Goal: Task Accomplishment & Management: Manage account settings

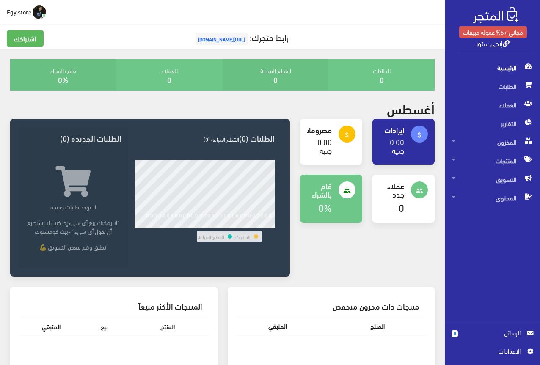
click at [505, 347] on span "اﻹعدادات" at bounding box center [489, 350] width 62 height 9
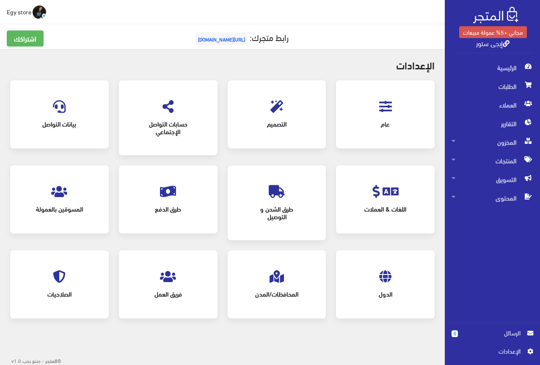
click at [384, 110] on icon at bounding box center [385, 106] width 13 height 13
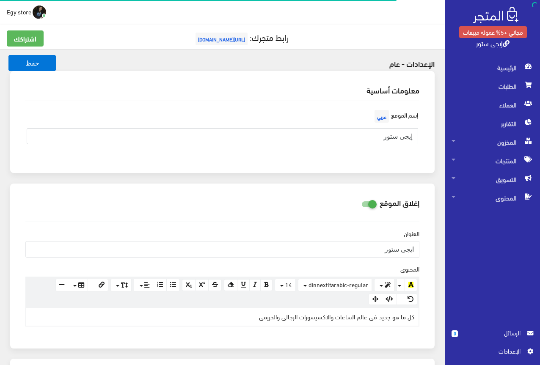
click at [405, 135] on input "إيجى ستور" at bounding box center [222, 136] width 391 height 16
click at [413, 142] on input "text" at bounding box center [222, 136] width 391 height 16
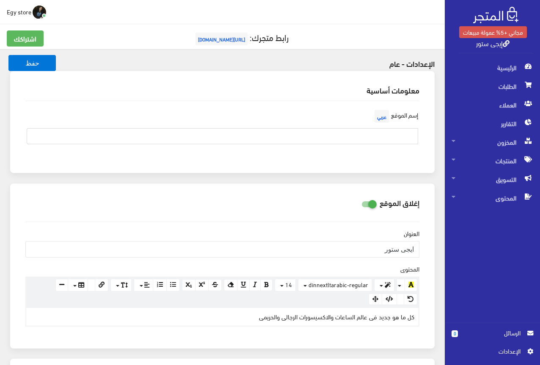
click at [413, 142] on input "text" at bounding box center [222, 136] width 391 height 16
click at [411, 138] on input "text" at bounding box center [222, 136] width 391 height 16
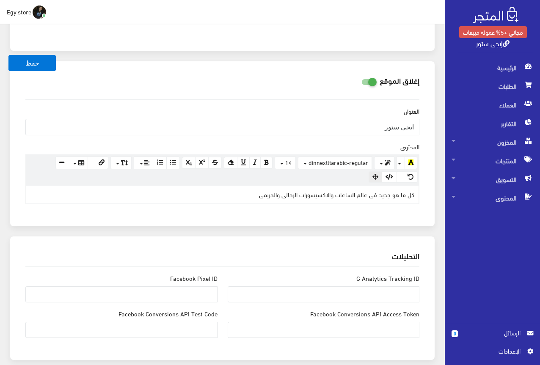
scroll to position [127, 0]
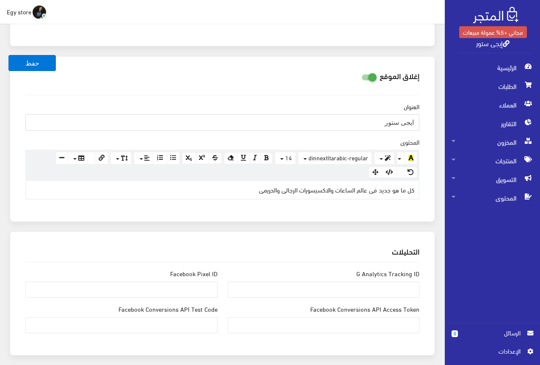
click at [396, 124] on input "ايجى ستور" at bounding box center [222, 122] width 394 height 16
click at [407, 188] on div "كل ما هو جديد فى عالم الساعات والاكسيسورات الرجالى والحريمى" at bounding box center [222, 190] width 392 height 18
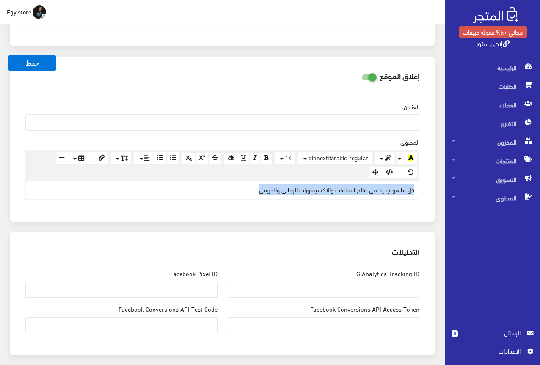
click at [407, 188] on div "كل ما هو جديد فى عالم الساعات والاكسيسورات الرجالى والحريمى" at bounding box center [222, 190] width 392 height 18
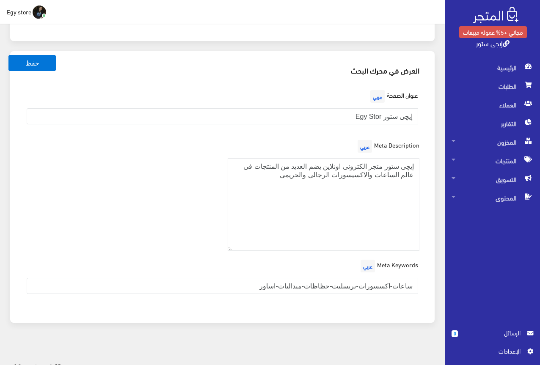
scroll to position [1202, 0]
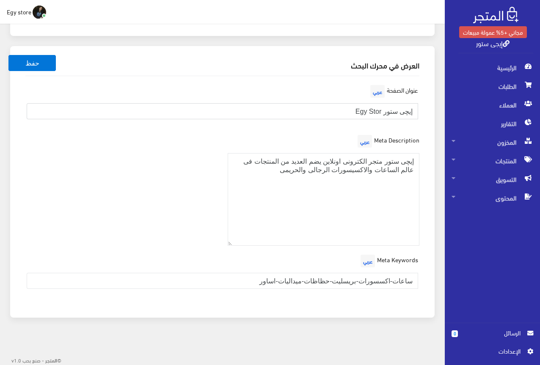
click at [379, 110] on input "إيچى ستور Egy Stor" at bounding box center [222, 111] width 391 height 16
drag, startPoint x: 381, startPoint y: 110, endPoint x: 344, endPoint y: 114, distance: 36.5
click at [344, 114] on input "إيچى ستور Egy Stor" at bounding box center [222, 111] width 391 height 16
type input "إيچى ستور للساعات والاكسيسورات"
click at [170, 171] on div "Meta Description عربي إيچى ستور متجر الكترونى اونلاين يضم العديد من المنتجات فى…" at bounding box center [222, 193] width 404 height 120
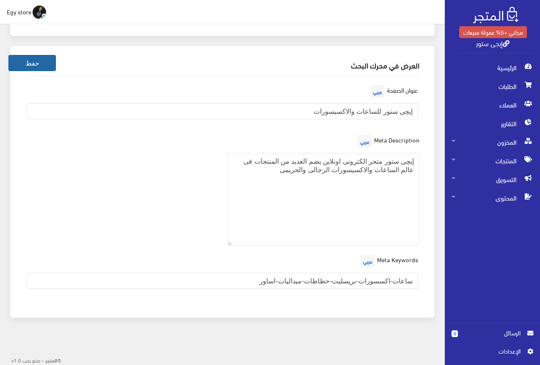
click at [36, 60] on button "حفظ" at bounding box center [31, 63] width 47 height 16
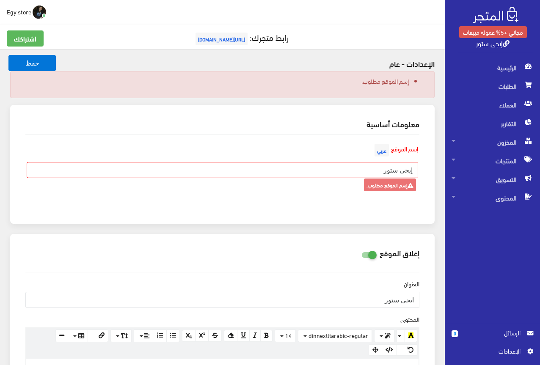
click at [322, 202] on div "إسم الموقع عربي إيجى ستور إسم الموقع مطلوب." at bounding box center [222, 172] width 404 height 60
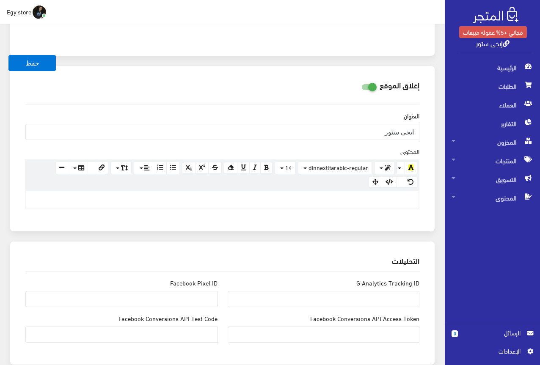
scroll to position [169, 0]
click at [394, 132] on input "ايجى ستور" at bounding box center [222, 131] width 394 height 16
click at [379, 211] on div "العنوان المحتوى <br> × Insert Image Select from files Image URL Insert Image × …" at bounding box center [222, 162] width 407 height 118
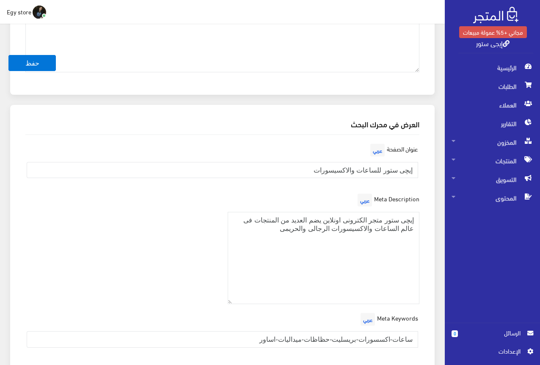
scroll to position [1227, 0]
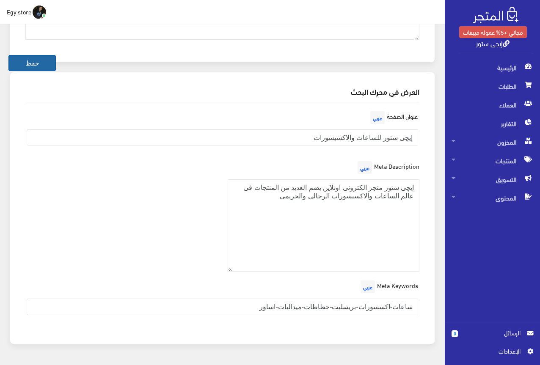
click at [49, 66] on button "حفظ" at bounding box center [31, 63] width 47 height 16
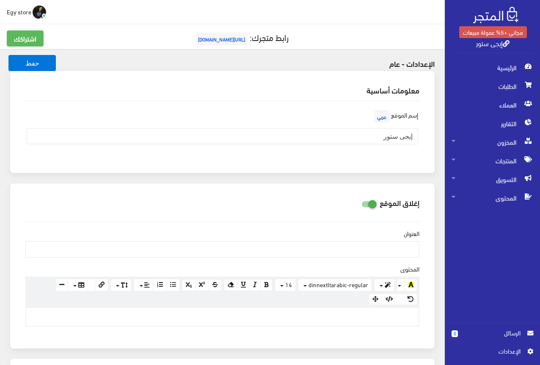
click at [213, 40] on span "https://ayg-stor.almatjar.store" at bounding box center [221, 39] width 52 height 13
click at [10, 8] on span "Egy store" at bounding box center [19, 11] width 25 height 11
click at [21, 49] on link "تسجيل الخروج" at bounding box center [12, 47] width 67 height 11
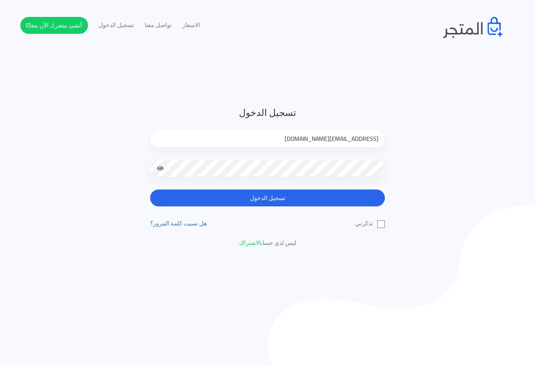
click at [361, 132] on input "[EMAIL_ADDRESS][DOMAIN_NAME]" at bounding box center [267, 138] width 235 height 17
type input "[EMAIL_ADDRESS][DOMAIN_NAME]"
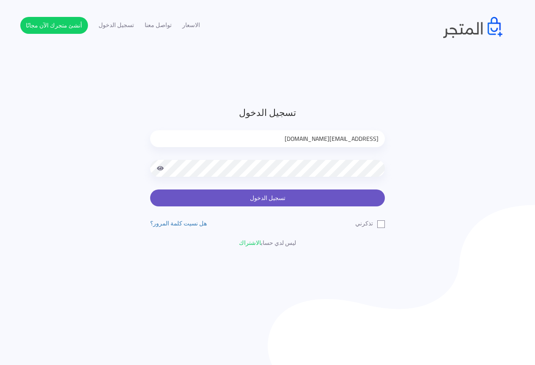
click at [356, 197] on button "تسجيل الدخول" at bounding box center [267, 198] width 235 height 17
